Goal: Transaction & Acquisition: Download file/media

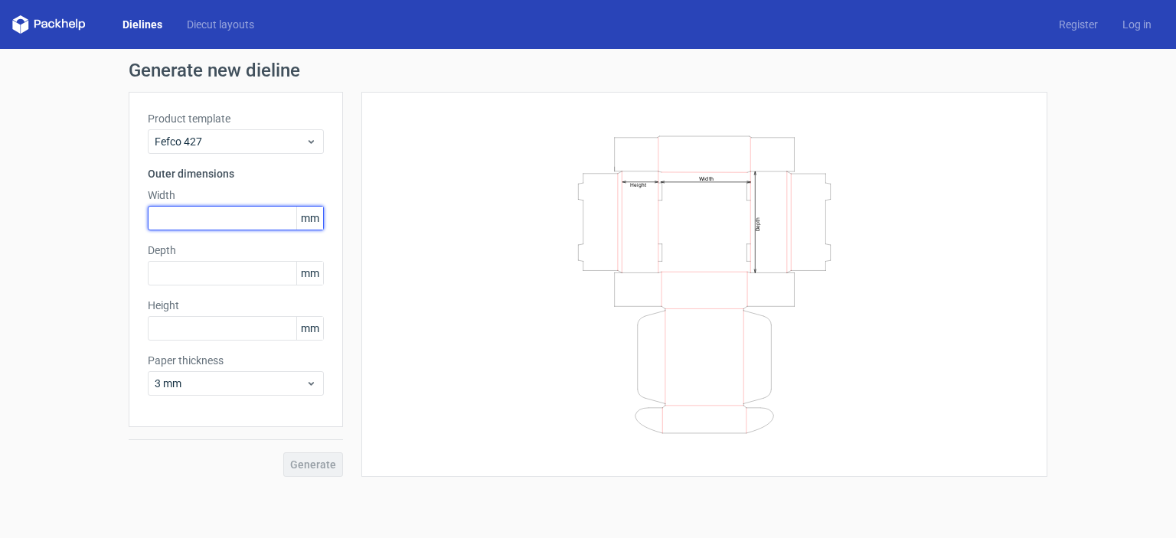
click at [245, 215] on input "text" at bounding box center [236, 218] width 176 height 24
type input "102"
type input "77"
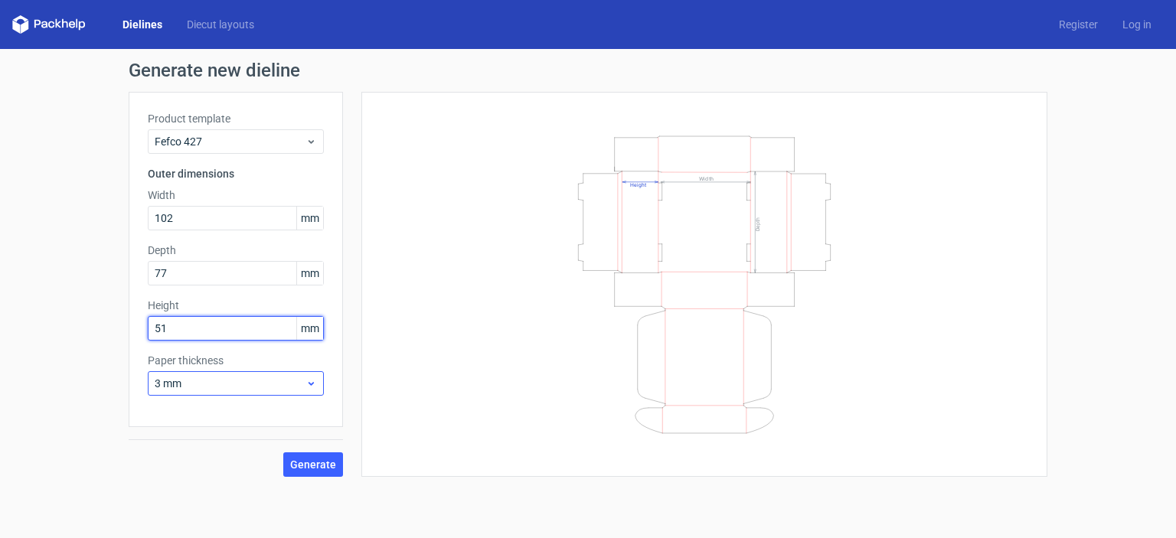
type input "51"
click at [307, 385] on icon at bounding box center [310, 383] width 11 height 12
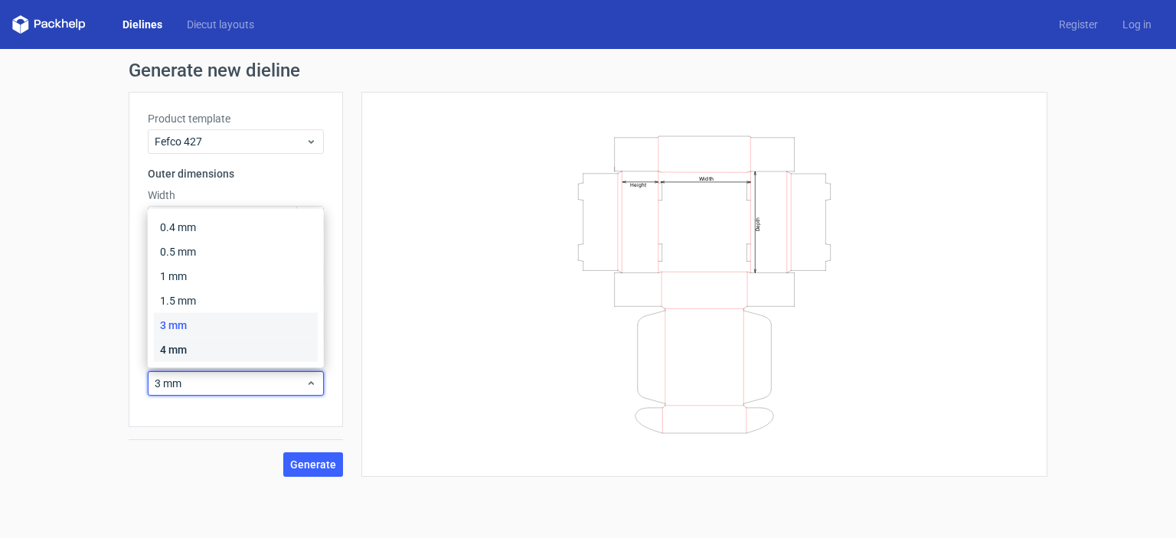
click at [256, 348] on div "4 mm" at bounding box center [236, 350] width 164 height 24
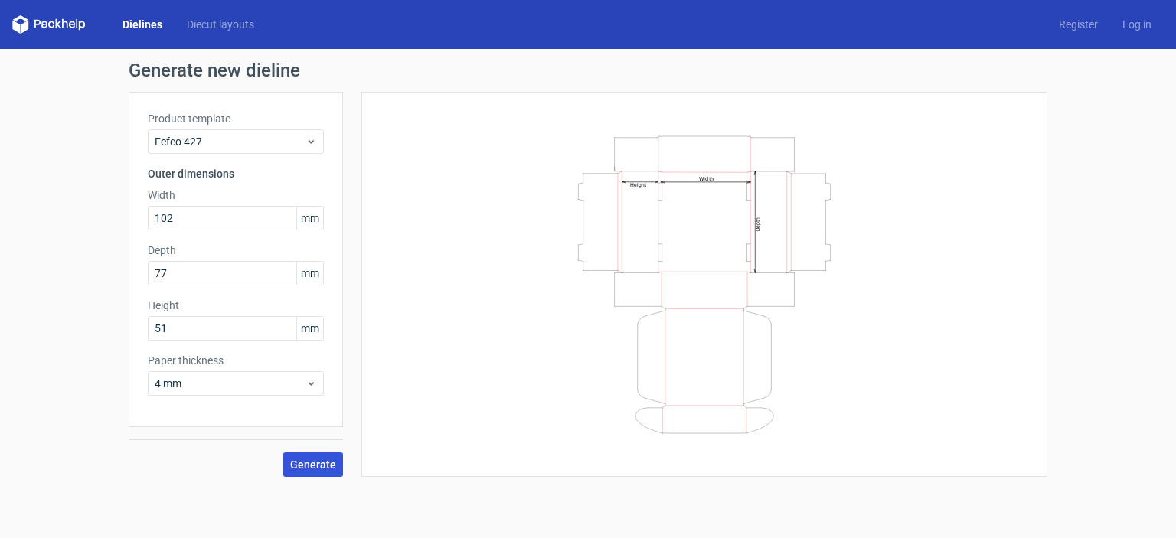
drag, startPoint x: 316, startPoint y: 447, endPoint x: 318, endPoint y: 463, distance: 16.2
click at [316, 455] on div "Generate" at bounding box center [236, 452] width 214 height 50
click at [318, 463] on span "Generate" at bounding box center [313, 464] width 46 height 11
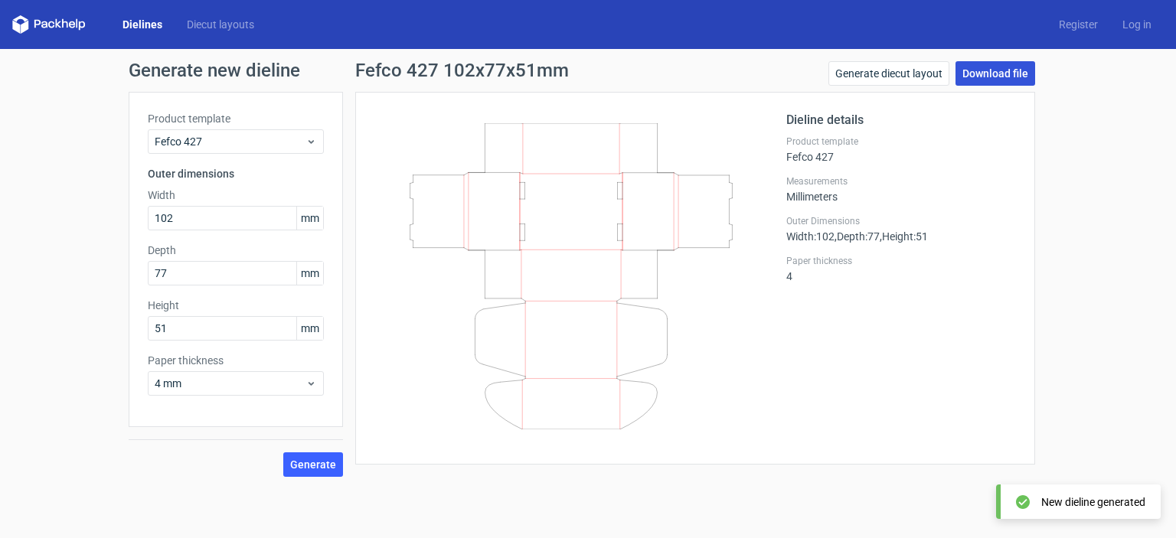
click at [972, 69] on link "Download file" at bounding box center [995, 73] width 80 height 24
click at [1083, 93] on div "Generate new dieline Product template Fefco 427 Outer dimensions Width 102 mm D…" at bounding box center [588, 269] width 1176 height 440
